Goal: Information Seeking & Learning: Check status

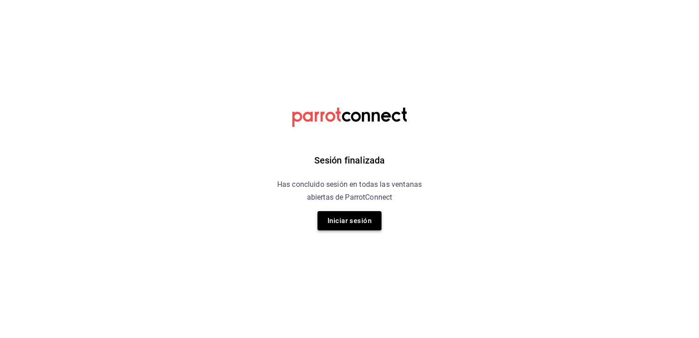
click at [362, 213] on button "Iniciar sesión" at bounding box center [349, 220] width 64 height 19
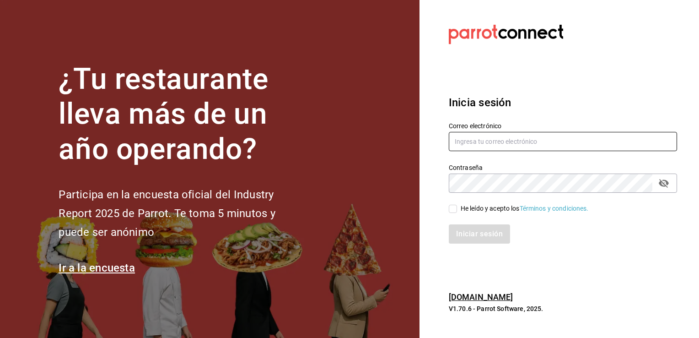
type input "[EMAIL_ADDRESS][DOMAIN_NAME]"
click at [506, 140] on input "cgl5644186393@gmail.com" at bounding box center [563, 141] width 228 height 19
click at [453, 213] on label "He leído y acepto los Términos y condiciones." at bounding box center [519, 209] width 140 height 10
click at [453, 213] on input "He leído y acepto los Términos y condiciones." at bounding box center [453, 208] width 8 height 8
checkbox input "true"
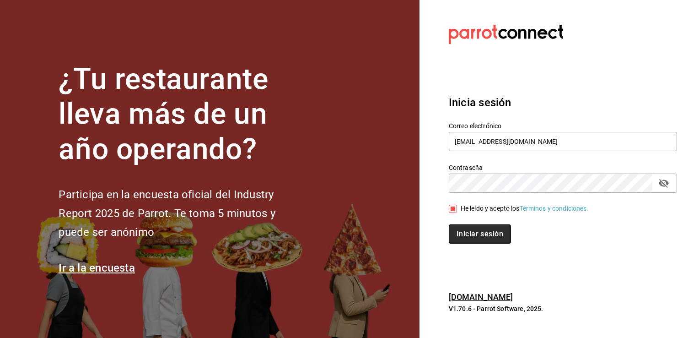
click at [466, 235] on button "Iniciar sesión" at bounding box center [480, 233] width 62 height 19
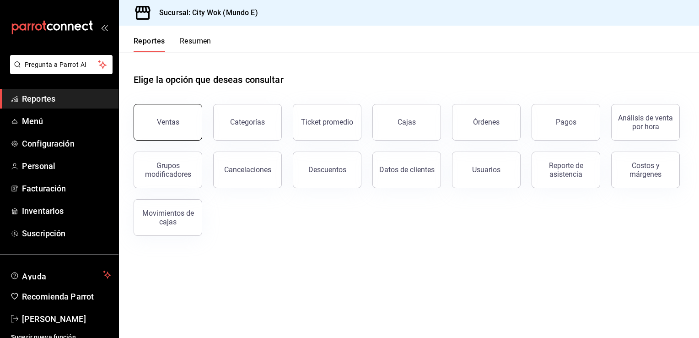
click at [183, 116] on button "Ventas" at bounding box center [168, 122] width 69 height 37
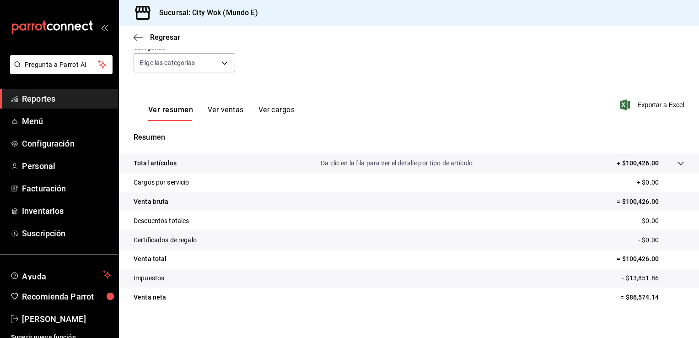
scroll to position [71, 0]
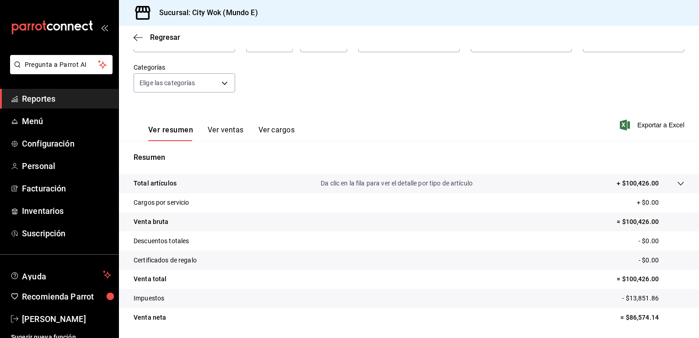
click at [143, 47] on div "Regresar" at bounding box center [409, 37] width 580 height 23
click at [138, 40] on icon "button" at bounding box center [138, 37] width 9 height 8
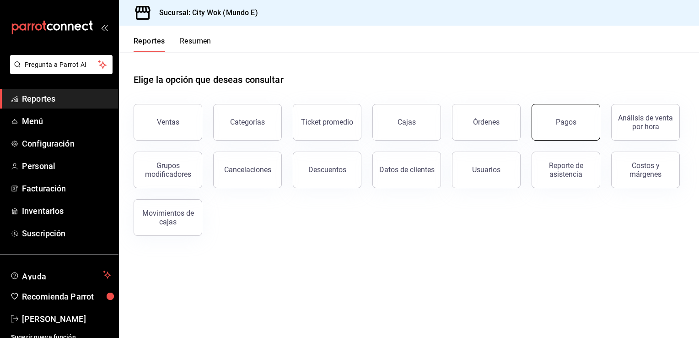
click at [565, 120] on div "Pagos" at bounding box center [566, 122] width 21 height 9
